Goal: Task Accomplishment & Management: Manage account settings

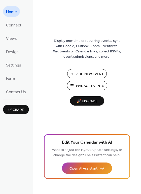
click at [85, 85] on span "Manage Events" at bounding box center [90, 85] width 28 height 5
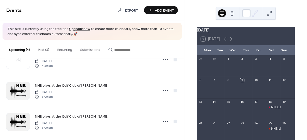
scroll to position [57, 0]
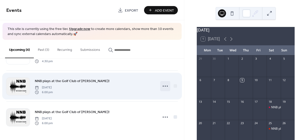
click at [162, 85] on icon at bounding box center [165, 86] width 8 height 8
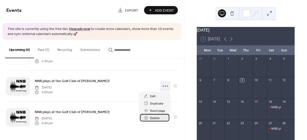
click at [155, 118] on span "Delete" at bounding box center [155, 118] width 10 height 5
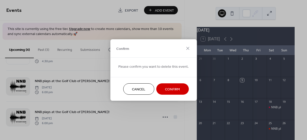
click at [167, 90] on span "Confirm" at bounding box center [172, 89] width 15 height 5
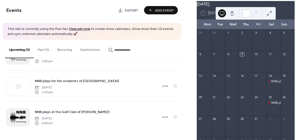
scroll to position [20, 0]
